Goal: Task Accomplishment & Management: Use online tool/utility

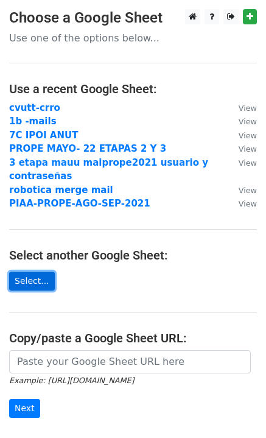
click at [39, 277] on link "Select..." at bounding box center [32, 281] width 46 height 19
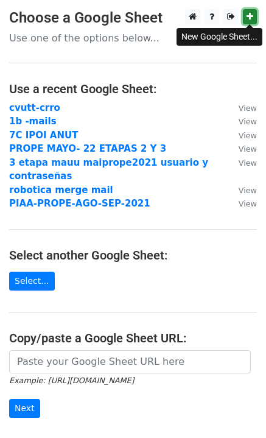
click at [253, 16] on link at bounding box center [250, 16] width 14 height 15
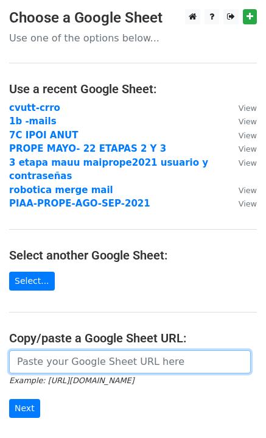
click at [58, 361] on input "url" at bounding box center [130, 361] width 242 height 23
paste input "[URL][DOMAIN_NAME]"
type input "[URL][DOMAIN_NAME]"
click at [9, 399] on input "Next" at bounding box center [24, 408] width 31 height 19
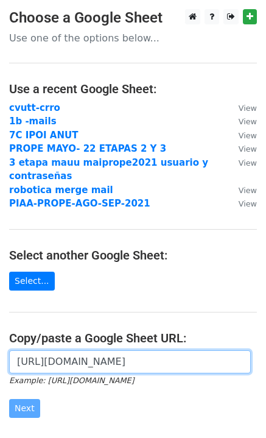
scroll to position [143, 0]
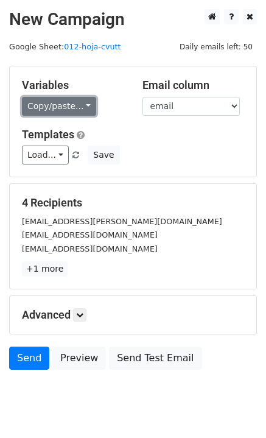
click at [77, 105] on link "Copy/paste..." at bounding box center [59, 106] width 74 height 19
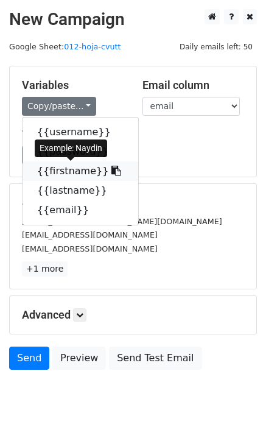
click at [81, 173] on link "{{firstname}}" at bounding box center [81, 170] width 116 height 19
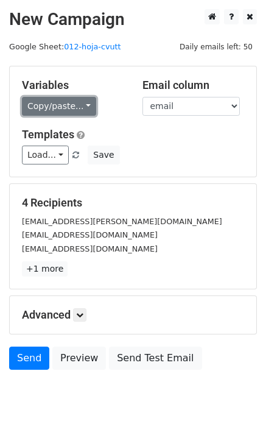
click at [79, 102] on link "Copy/paste..." at bounding box center [59, 106] width 74 height 19
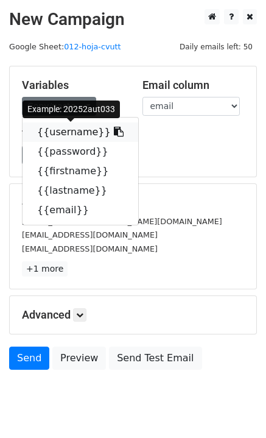
click at [51, 138] on link "{{username}}" at bounding box center [81, 131] width 116 height 19
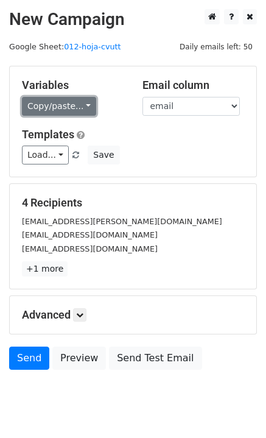
click at [73, 106] on link "Copy/paste..." at bounding box center [59, 106] width 74 height 19
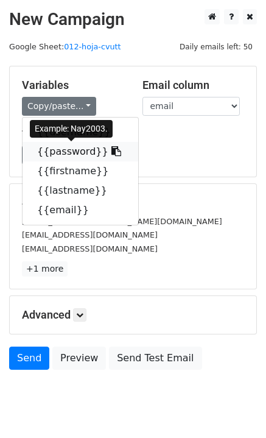
click at [61, 152] on link "{{password}}" at bounding box center [81, 151] width 116 height 19
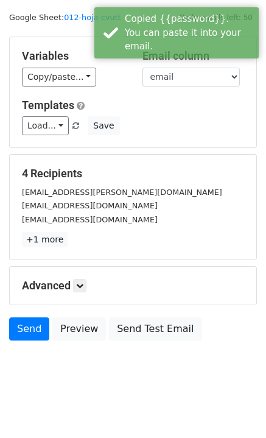
scroll to position [35, 0]
